Goal: Task Accomplishment & Management: Manage account settings

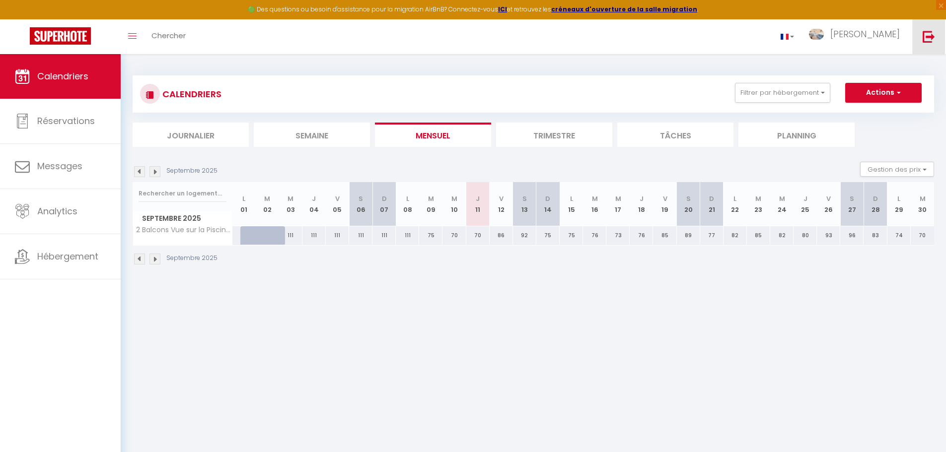
click at [929, 37] on img at bounding box center [928, 36] width 12 height 12
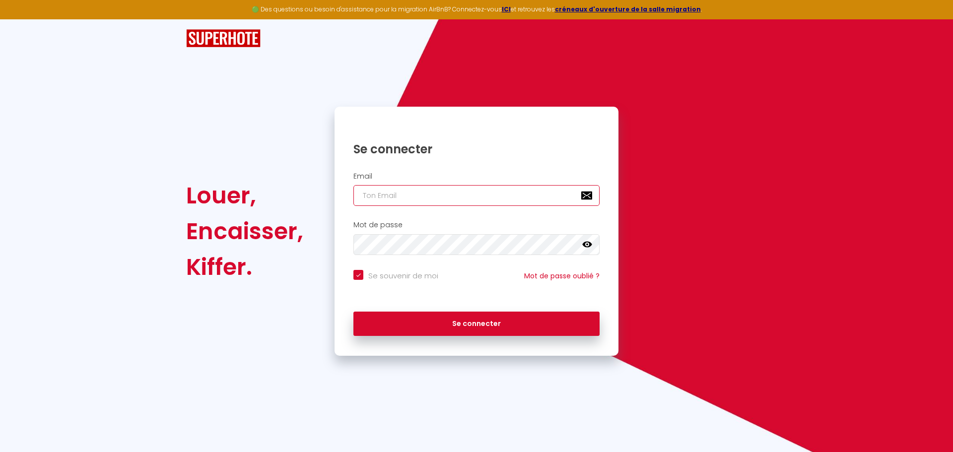
click at [420, 196] on input "email" at bounding box center [476, 195] width 246 height 21
paste input "[EMAIL_ADDRESS][DOMAIN_NAME]"
type input "[EMAIL_ADDRESS][DOMAIN_NAME]"
checkbox input "true"
type input "[EMAIL_ADDRESS][DOMAIN_NAME]"
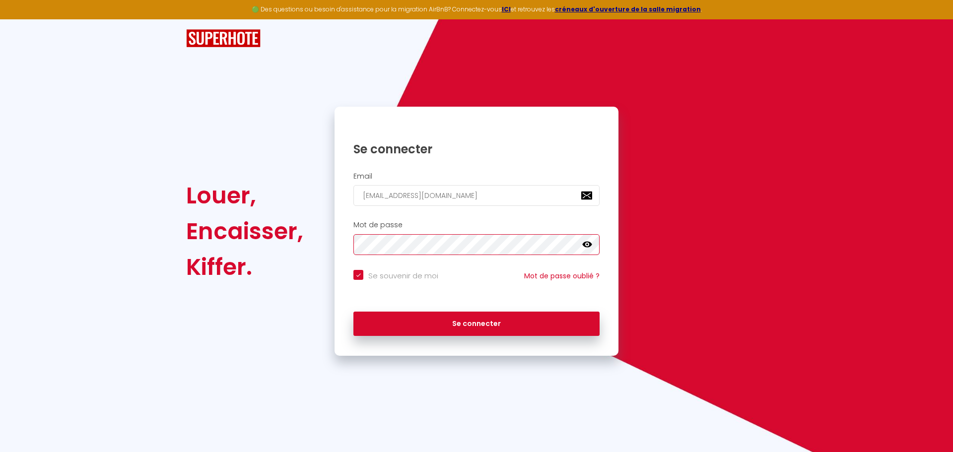
click at [353, 312] on button "Se connecter" at bounding box center [476, 324] width 246 height 25
checkbox input "true"
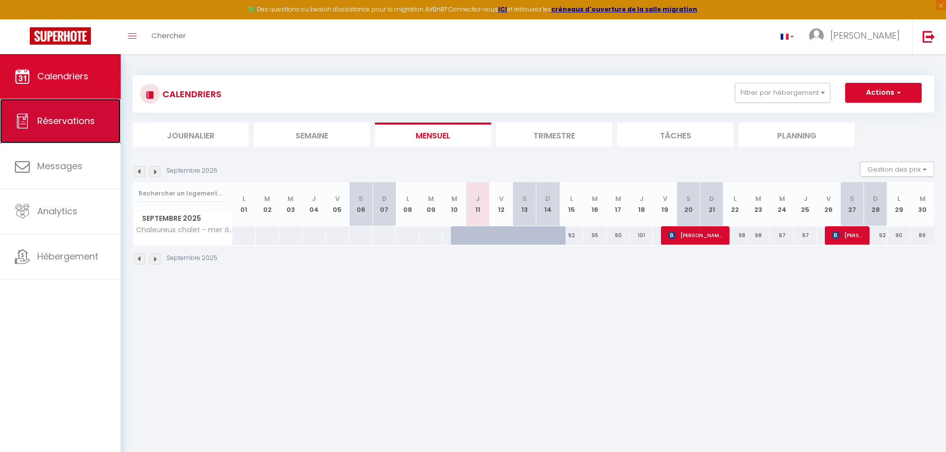
click at [72, 129] on link "Réservations" at bounding box center [60, 121] width 121 height 45
select select "not_cancelled"
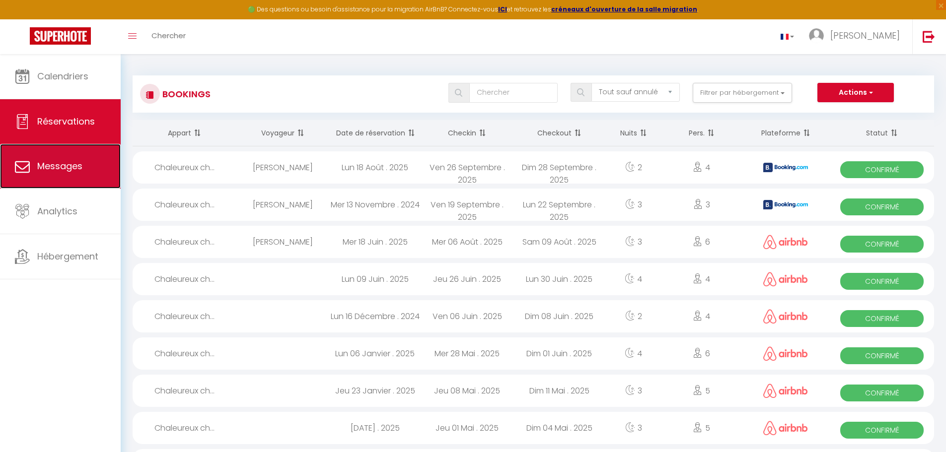
click at [68, 164] on span "Messages" at bounding box center [59, 166] width 45 height 12
select select "message"
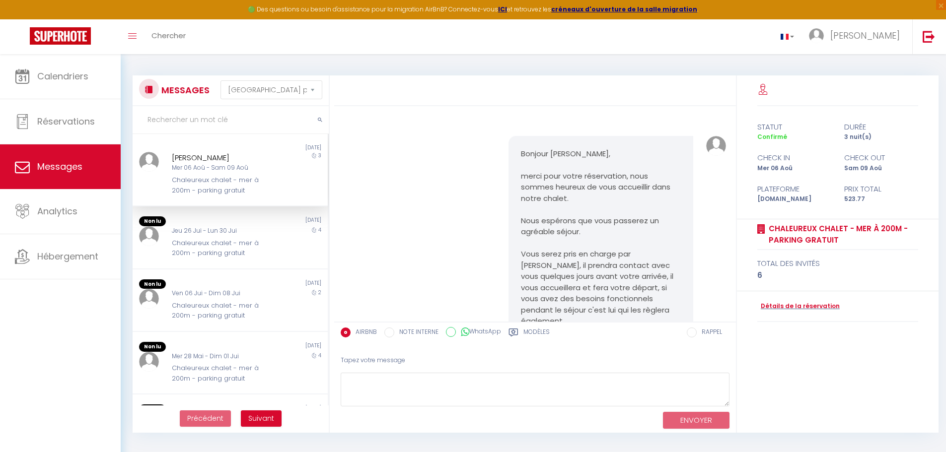
scroll to position [1526, 0]
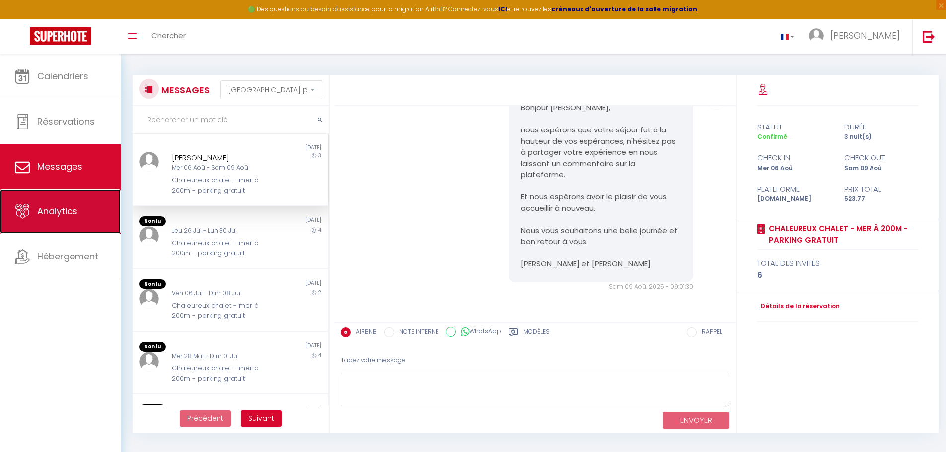
click at [62, 214] on span "Analytics" at bounding box center [57, 211] width 40 height 12
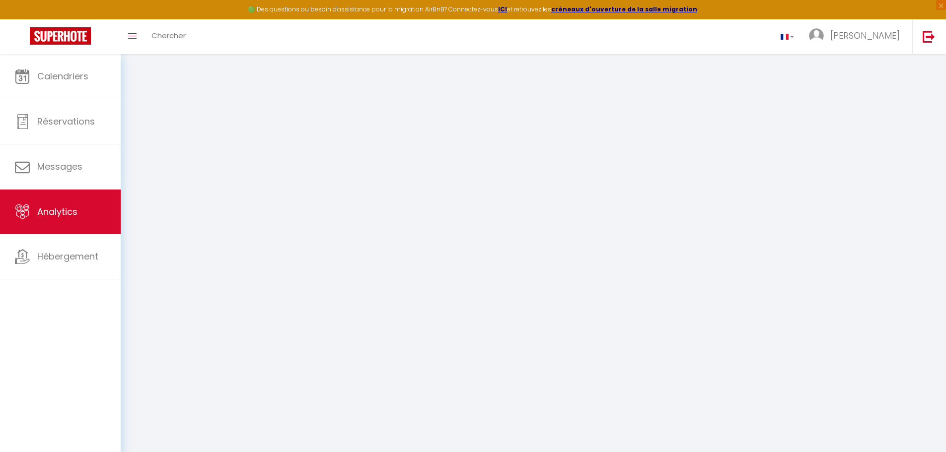
select select "2025"
select select "9"
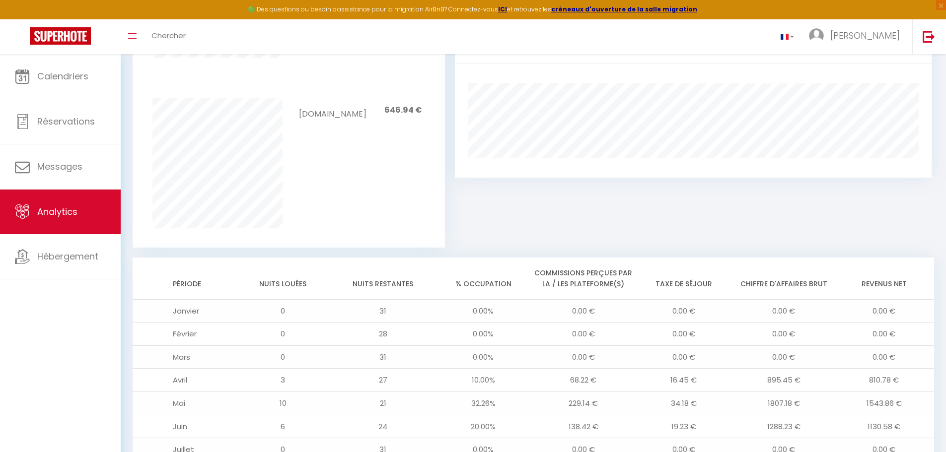
scroll to position [766, 0]
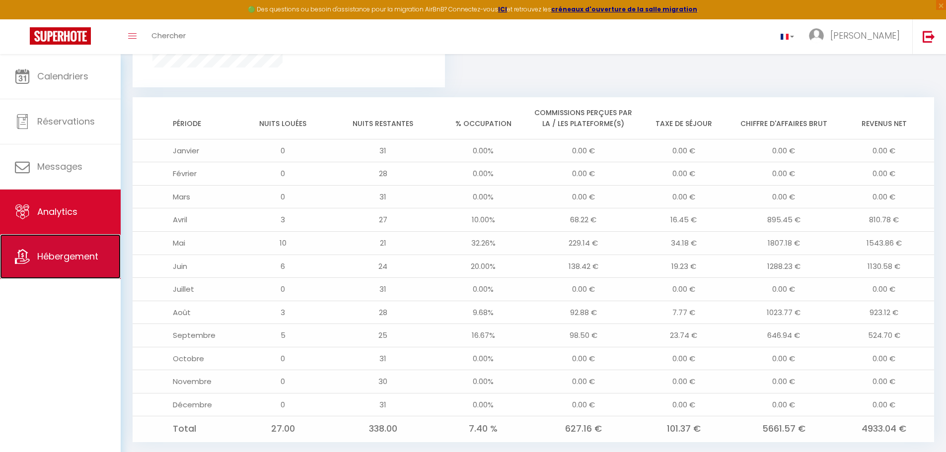
click at [73, 261] on span "Hébergement" at bounding box center [67, 256] width 61 height 12
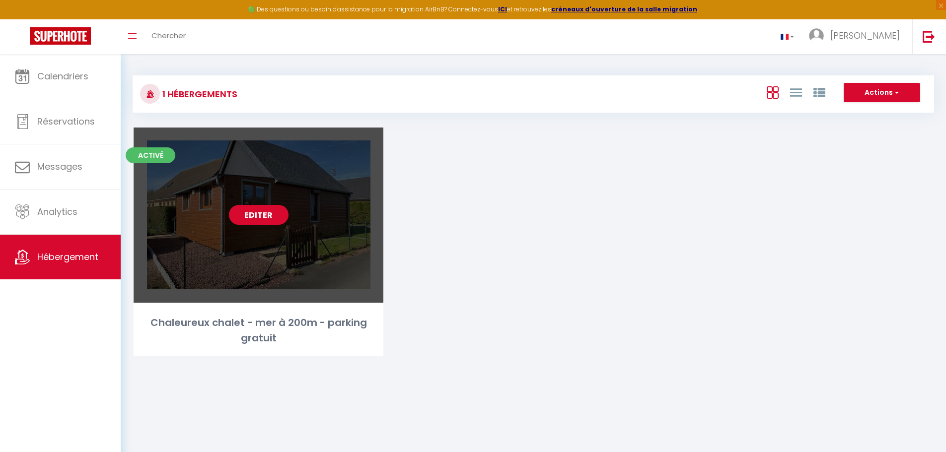
click at [264, 220] on link "Editer" at bounding box center [259, 215] width 60 height 20
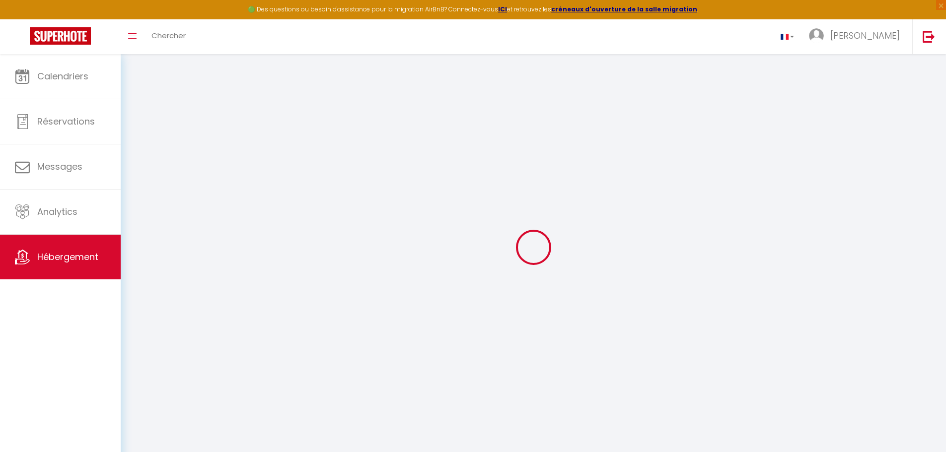
select select
checkbox input "true"
checkbox input "false"
checkbox input "true"
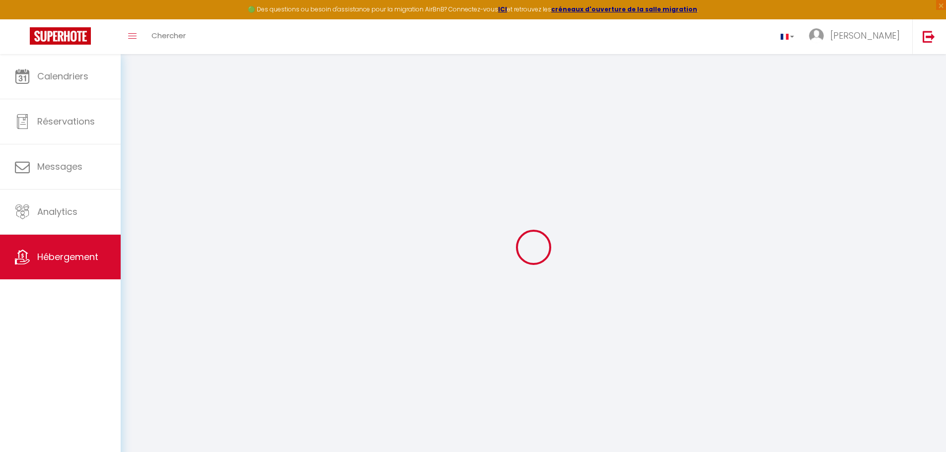
checkbox input "false"
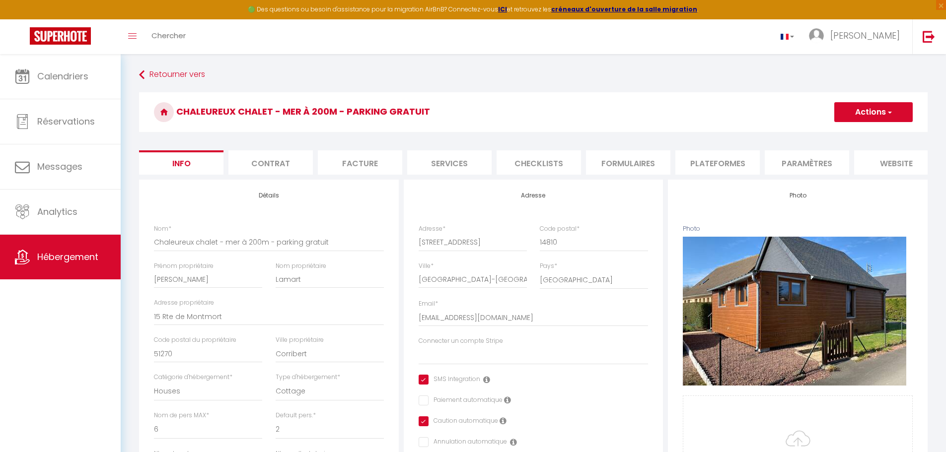
click at [438, 168] on li "Services" at bounding box center [449, 162] width 84 height 24
select select
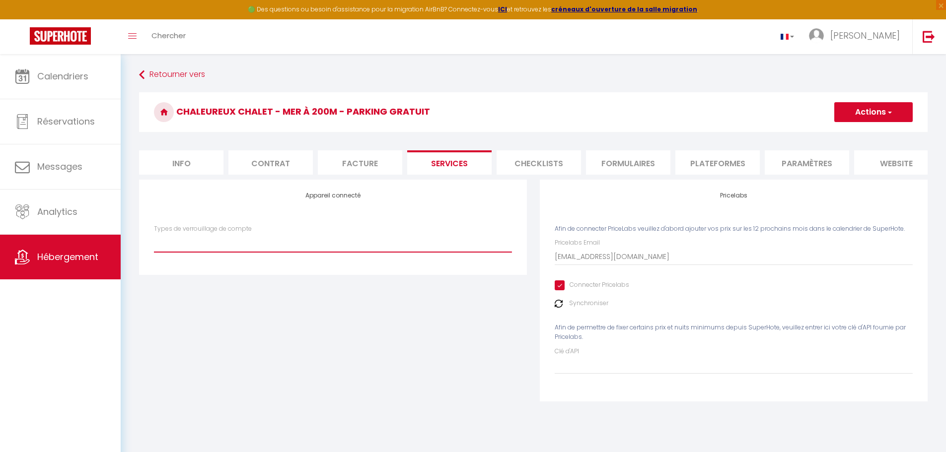
click at [192, 252] on select "Types de verrouillage de compte" at bounding box center [333, 242] width 358 height 19
drag, startPoint x: 258, startPoint y: 363, endPoint x: 264, endPoint y: 361, distance: 6.3
click at [258, 363] on div "Appareil connecté Types de verrouillage de compte" at bounding box center [333, 297] width 401 height 235
click at [814, 165] on li "Paramètres" at bounding box center [807, 162] width 84 height 24
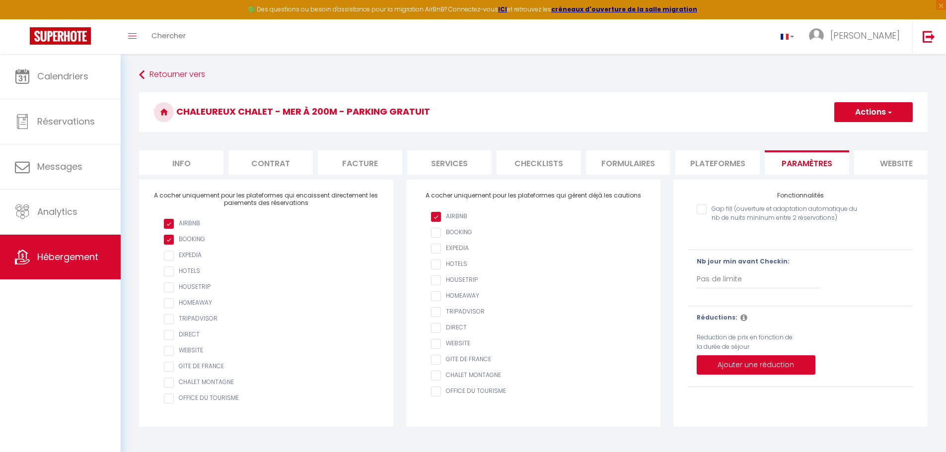
click at [901, 163] on li "website" at bounding box center [896, 162] width 84 height 24
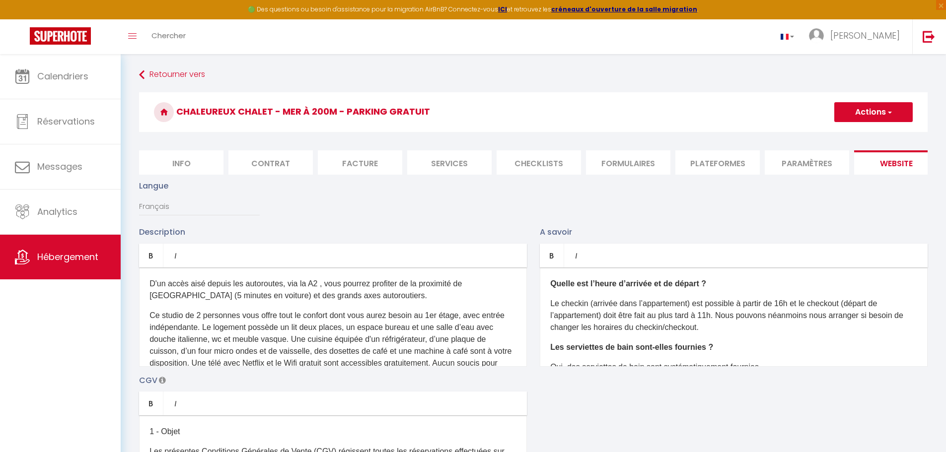
click at [720, 167] on li "Plateformes" at bounding box center [717, 162] width 84 height 24
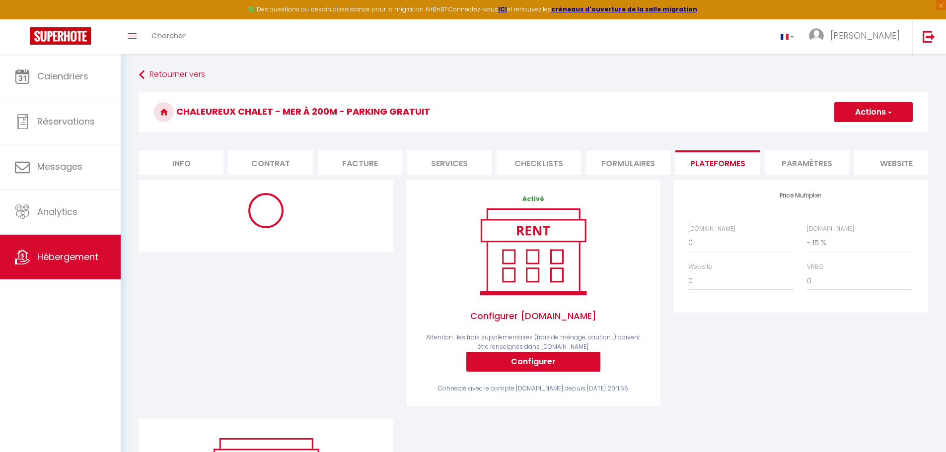
select select "365"
select select "EUR"
select select "19252-808367961207097519"
